Goal: Information Seeking & Learning: Learn about a topic

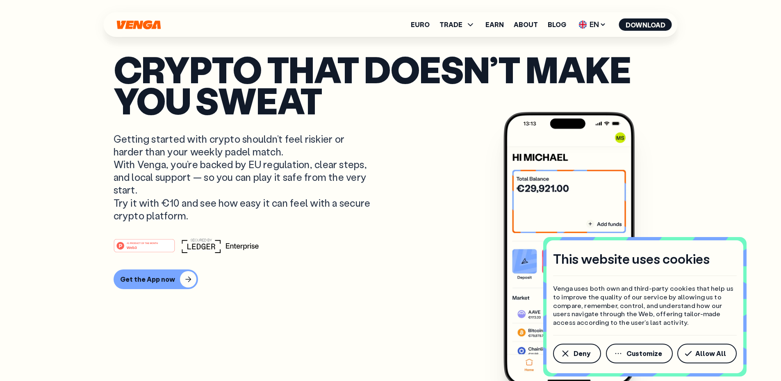
click at [409, 107] on p "Crypto that doesn’t make you sweat" at bounding box center [391, 84] width 554 height 63
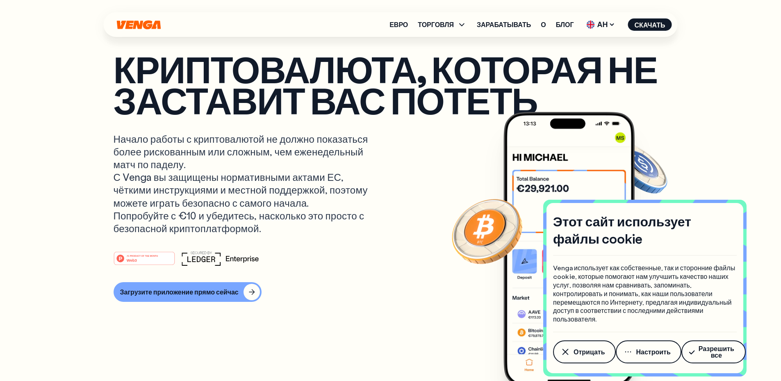
click at [391, 235] on article "Криптовалюта, которая не заставит вас потеть Начало работы с криптовалютой не д…" at bounding box center [391, 206] width 554 height 307
click at [578, 352] on font "Отрицать" at bounding box center [590, 351] width 32 height 9
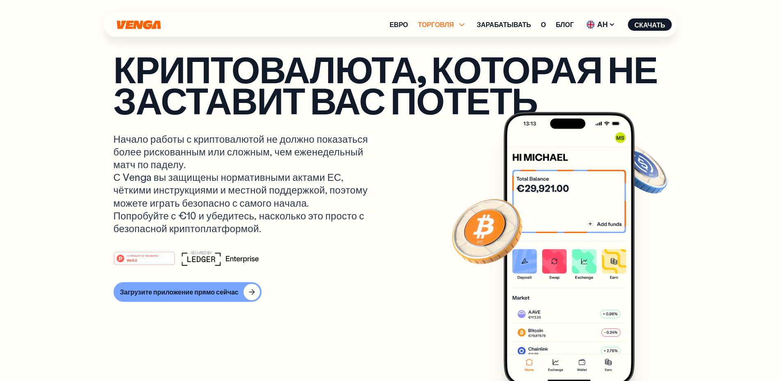
click at [458, 26] on icon at bounding box center [462, 25] width 10 height 10
click at [143, 29] on icon "Дом" at bounding box center [139, 24] width 46 height 9
click at [601, 23] on font "АН" at bounding box center [602, 24] width 11 height 10
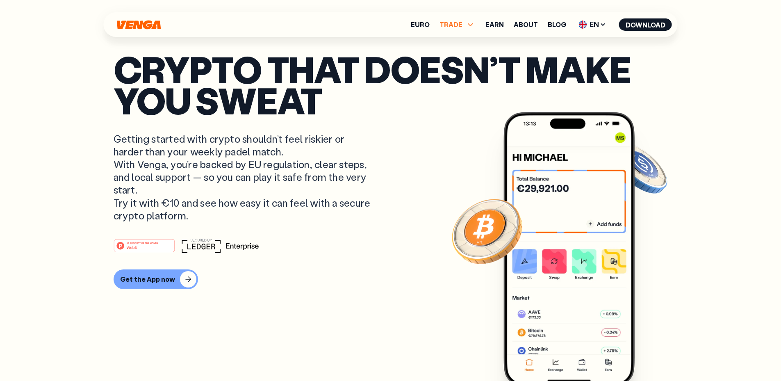
click at [471, 24] on icon at bounding box center [471, 25] width 10 height 10
click at [592, 25] on span "EN" at bounding box center [592, 24] width 33 height 13
click at [431, 98] on p "Crypto that doesn’t make you sweat" at bounding box center [391, 84] width 554 height 63
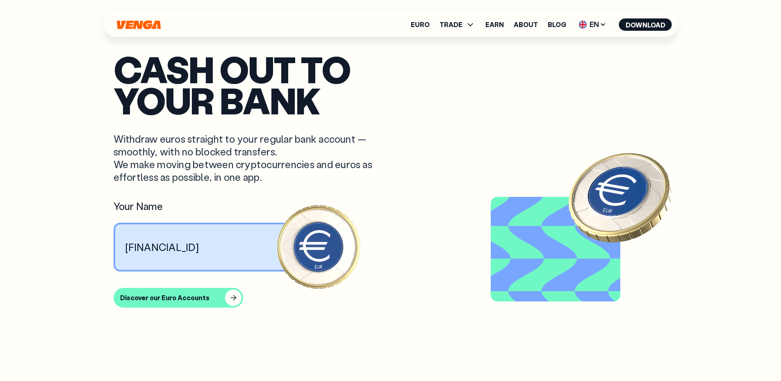
scroll to position [738, 0]
drag, startPoint x: 188, startPoint y: 246, endPoint x: 219, endPoint y: 248, distance: 31.2
click at [219, 248] on article "Cash out to your bank Withdraw euros straight to your regular bank account — sm…" at bounding box center [391, 206] width 554 height 307
